Goal: Information Seeking & Learning: Find specific fact

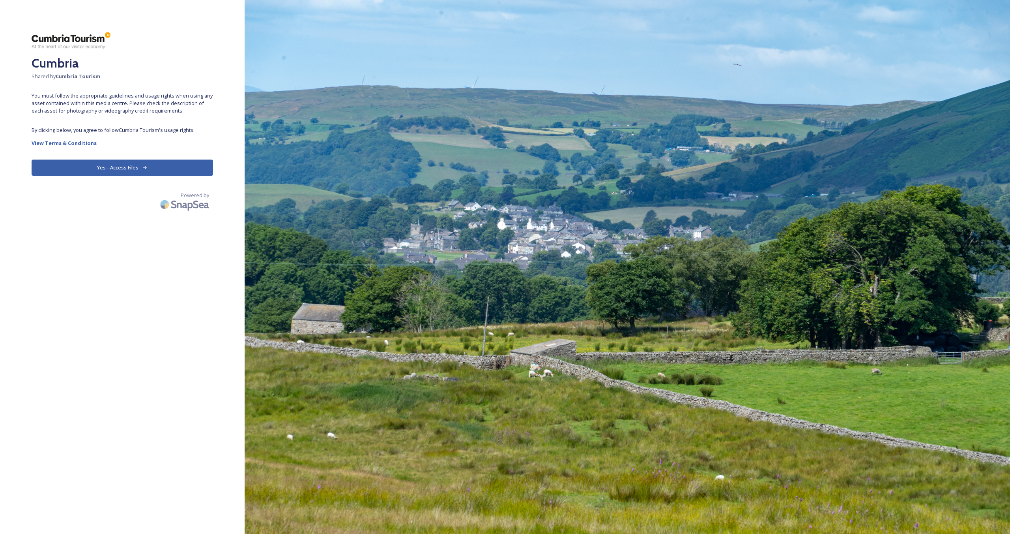
click at [101, 165] on button "Yes - Access Files" at bounding box center [123, 167] width 182 height 16
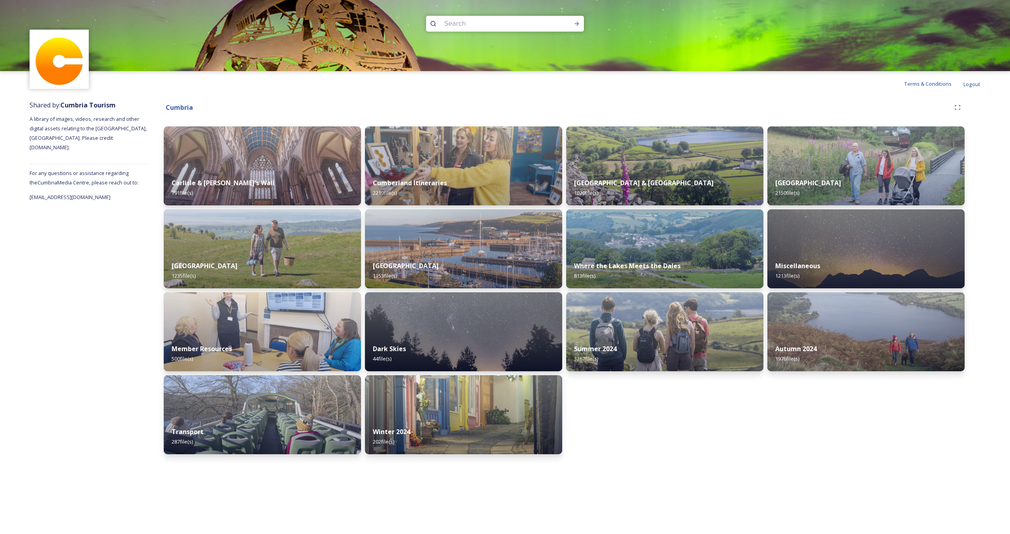
click at [484, 30] on input at bounding box center [495, 23] width 108 height 17
type input "skelwith"
click at [579, 22] on icon at bounding box center [577, 24] width 6 height 6
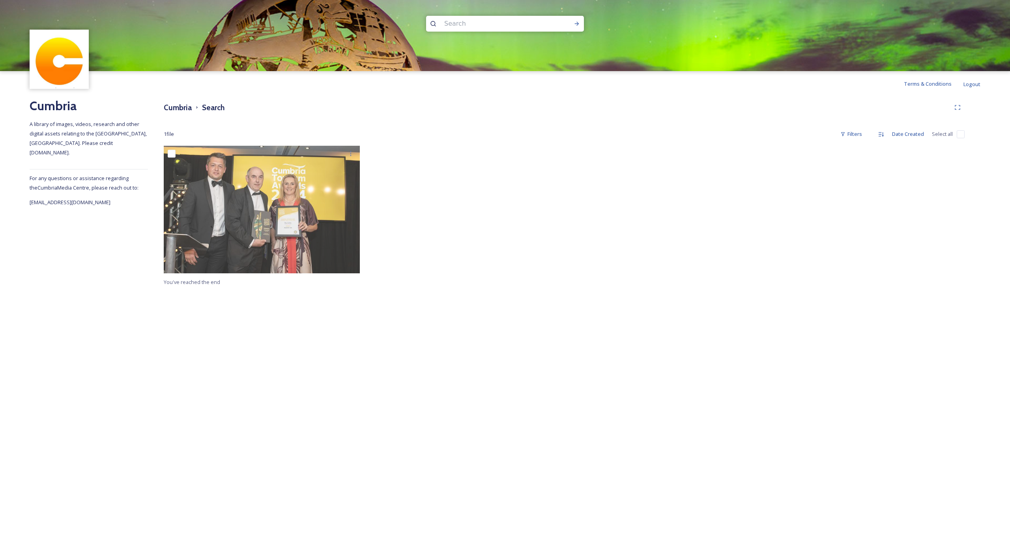
click at [467, 28] on input at bounding box center [495, 23] width 108 height 17
type input "skelwith bridge"
click at [580, 26] on icon at bounding box center [577, 24] width 6 height 6
